Goal: Task Accomplishment & Management: Use online tool/utility

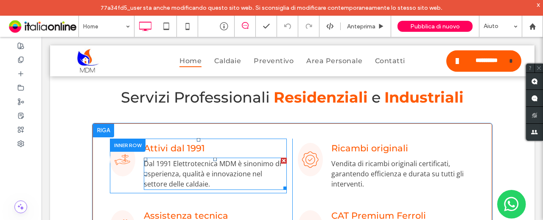
scroll to position [339, 0]
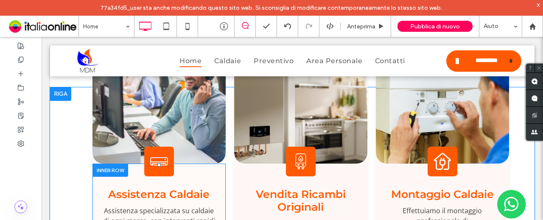
scroll to position [1172, 0]
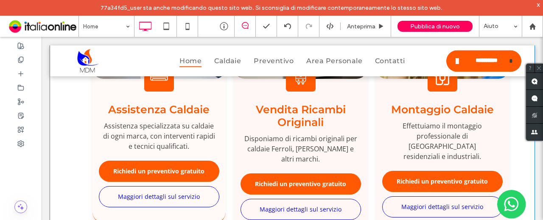
click at [522, 186] on div "Button Mostra altri icona condizionatore Assistenza Caldaie Assistenza speciali…" at bounding box center [292, 136] width 484 height 267
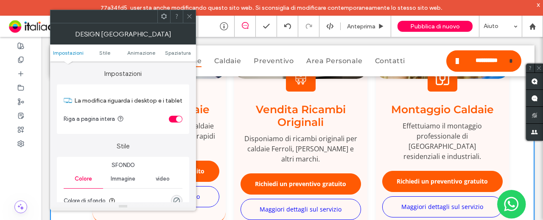
click at [188, 22] on span at bounding box center [189, 16] width 6 height 13
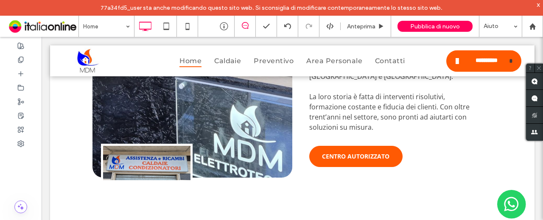
scroll to position [833, 0]
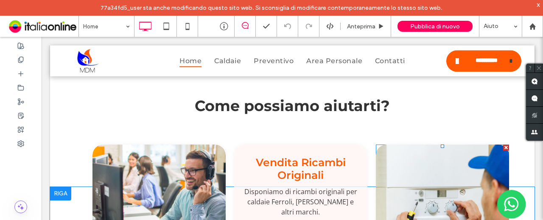
scroll to position [975, 0]
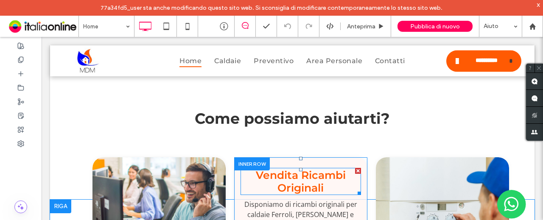
click at [355, 168] on div at bounding box center [358, 171] width 6 height 6
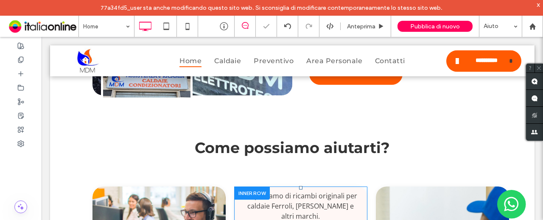
scroll to position [947, 0]
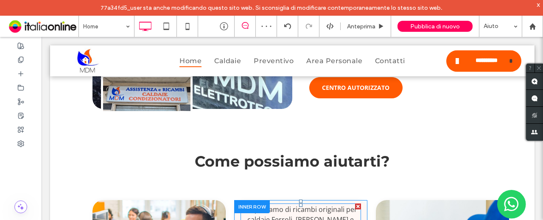
click at [355, 203] on div at bounding box center [358, 206] width 6 height 6
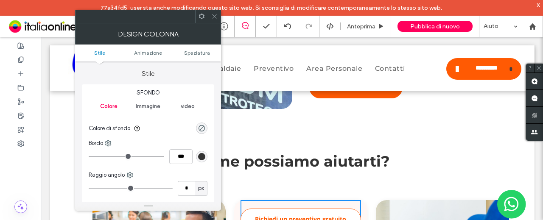
click at [347, 209] on link "Richiedi un preventivo gratuito" at bounding box center [300, 219] width 120 height 21
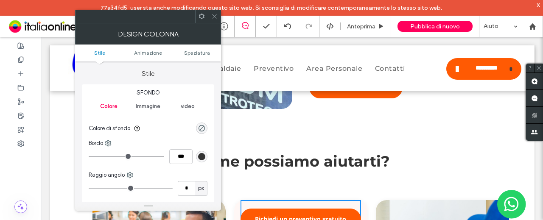
click at [213, 15] on icon at bounding box center [214, 16] width 6 height 6
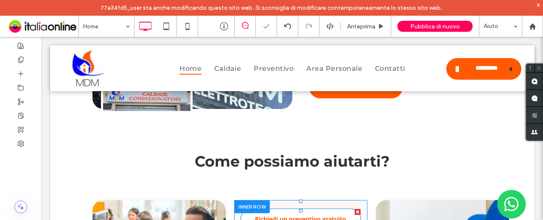
click at [354, 209] on div at bounding box center [357, 212] width 6 height 6
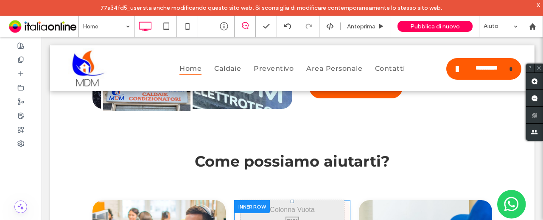
click at [325, 200] on div "Click To Paste" at bounding box center [291, 221] width 103 height 42
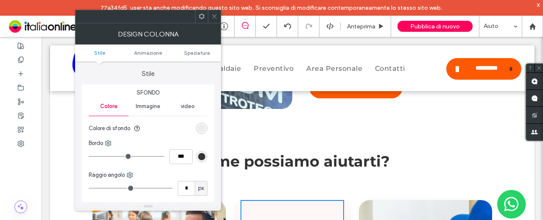
click at [217, 18] on icon at bounding box center [214, 16] width 6 height 6
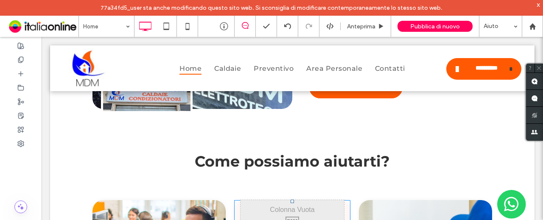
drag, startPoint x: 340, startPoint y: 182, endPoint x: 331, endPoint y: 136, distance: 47.0
click at [331, 200] on div "Click To Paste" at bounding box center [292, 221] width 116 height 42
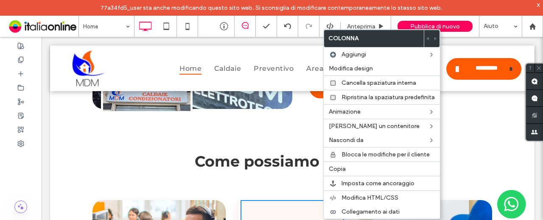
click at [273, 200] on div "Click To Paste" at bounding box center [291, 221] width 103 height 42
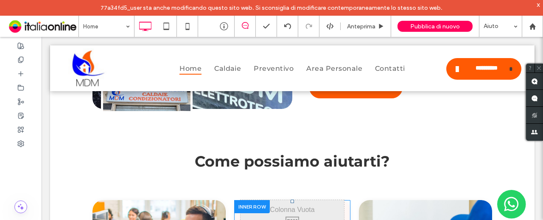
click at [257, 200] on div at bounding box center [252, 206] width 36 height 13
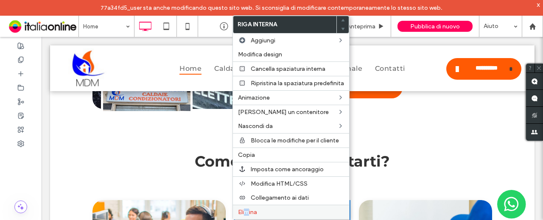
click at [247, 209] on span "Elimina" at bounding box center [247, 212] width 19 height 7
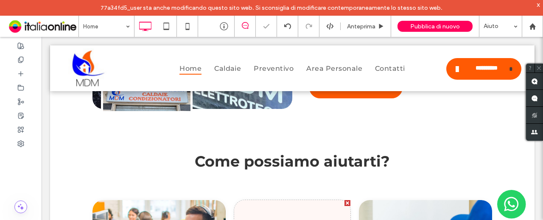
click at [344, 200] on div at bounding box center [347, 203] width 6 height 6
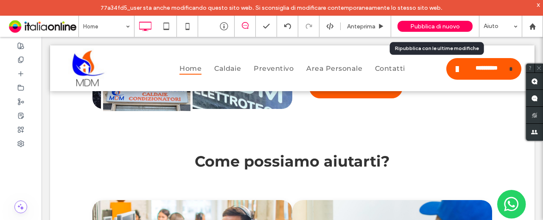
click at [430, 27] on span "Pubblica di nuovo" at bounding box center [435, 26] width 50 height 7
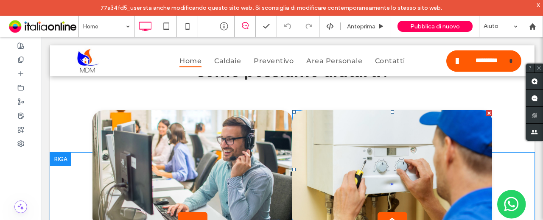
scroll to position [1074, 0]
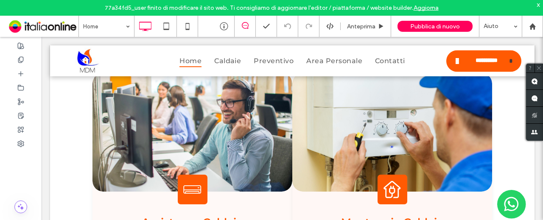
click at [425, 8] on link "Aggiorna" at bounding box center [425, 7] width 25 height 7
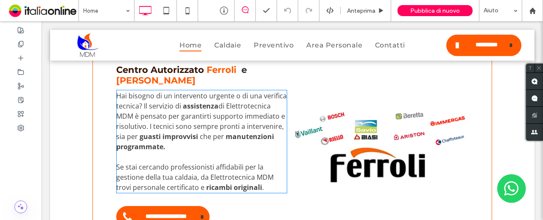
scroll to position [1426, 0]
